Goal: Check status: Check status

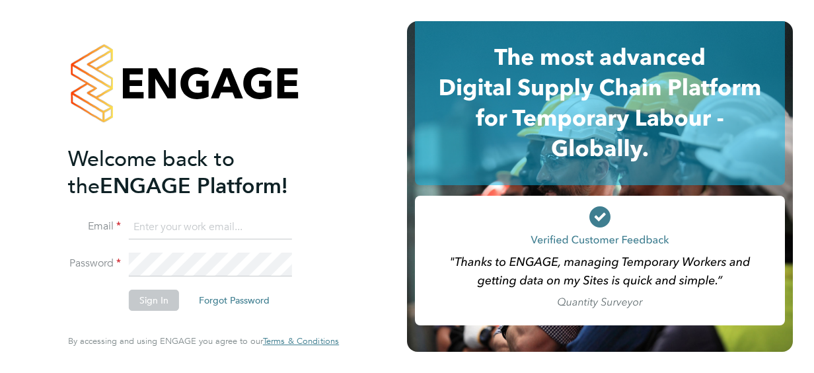
type input "benjamin.mayhew@justice.gov.uk"
click at [151, 295] on button "Sign In" at bounding box center [154, 299] width 50 height 21
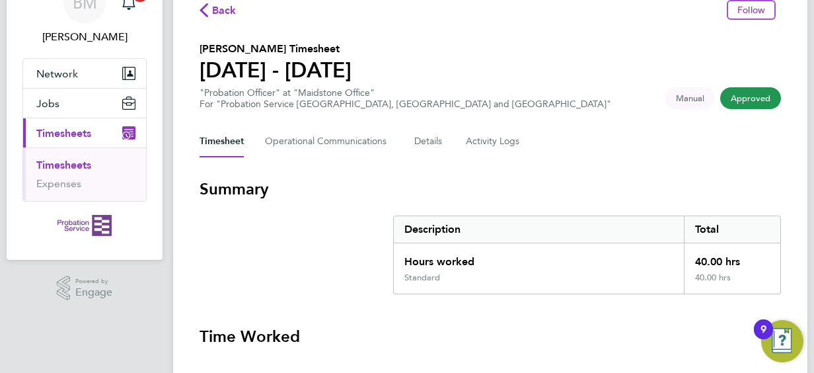
scroll to position [68, 0]
click at [760, 97] on span "Approved" at bounding box center [750, 99] width 61 height 22
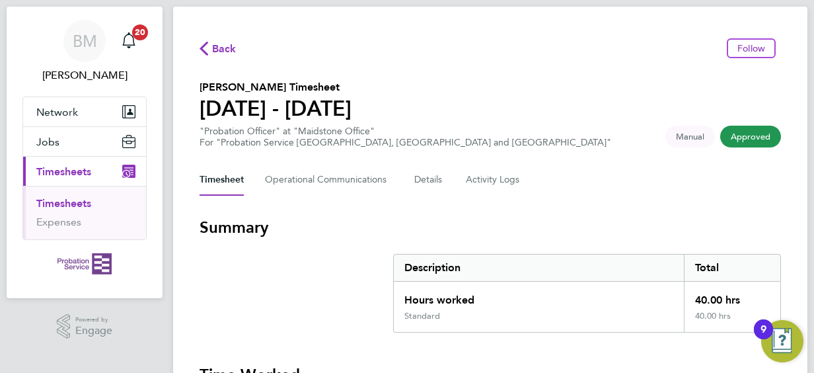
scroll to position [0, 0]
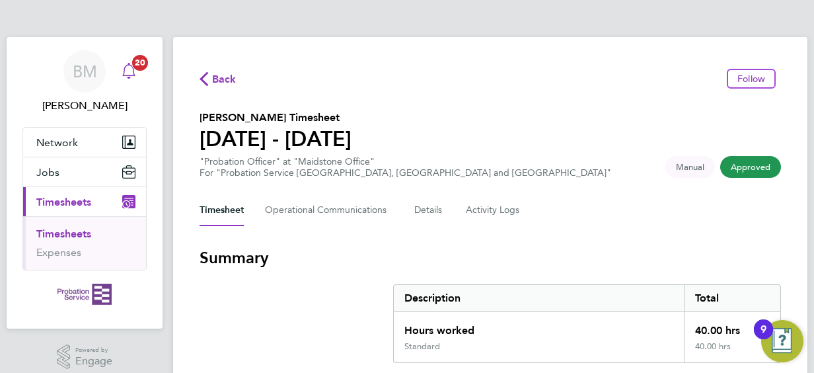
click at [133, 64] on span "20" at bounding box center [140, 63] width 16 height 16
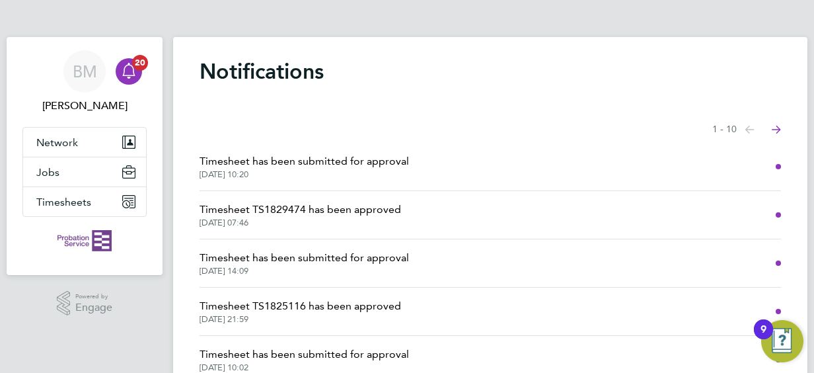
click at [460, 206] on li "Timesheet TS1829474 has been approved [DATE] 07:46" at bounding box center [489, 215] width 581 height 48
click at [683, 205] on li "Timesheet TS1829474 has been approved [DATE] 07:46" at bounding box center [489, 215] width 581 height 48
click at [59, 199] on span "Timesheets" at bounding box center [63, 202] width 55 height 13
click at [61, 203] on span "Timesheets" at bounding box center [63, 202] width 55 height 13
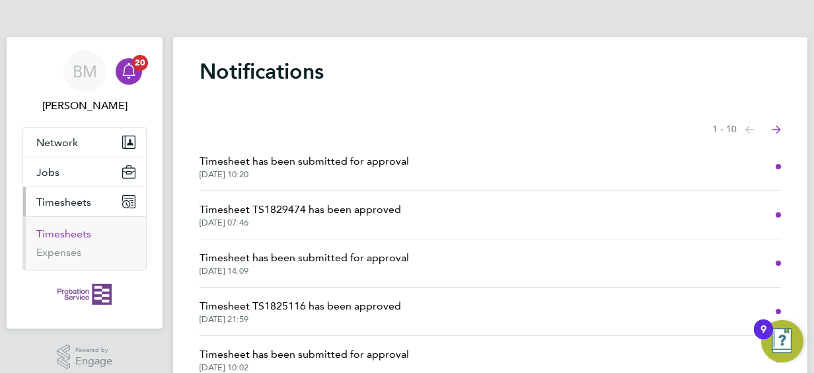
click at [57, 230] on link "Timesheets" at bounding box center [63, 233] width 55 height 13
